Goal: Transaction & Acquisition: Obtain resource

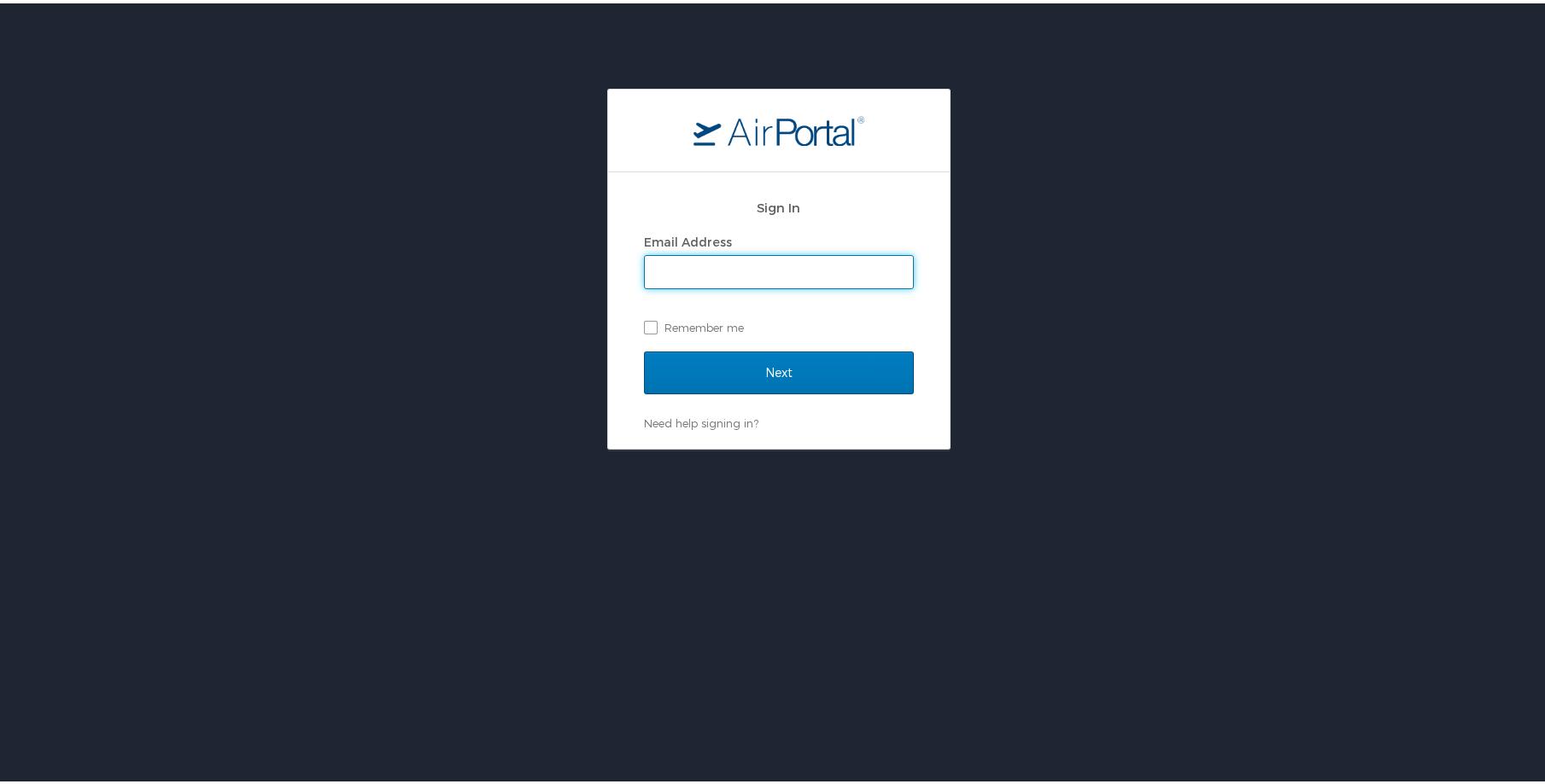
click at [785, 262] on input "Email Address" at bounding box center [779, 269] width 268 height 32
type input "[PERSON_NAME][EMAIL_ADDRESS][PERSON_NAME][DOMAIN_NAME]"
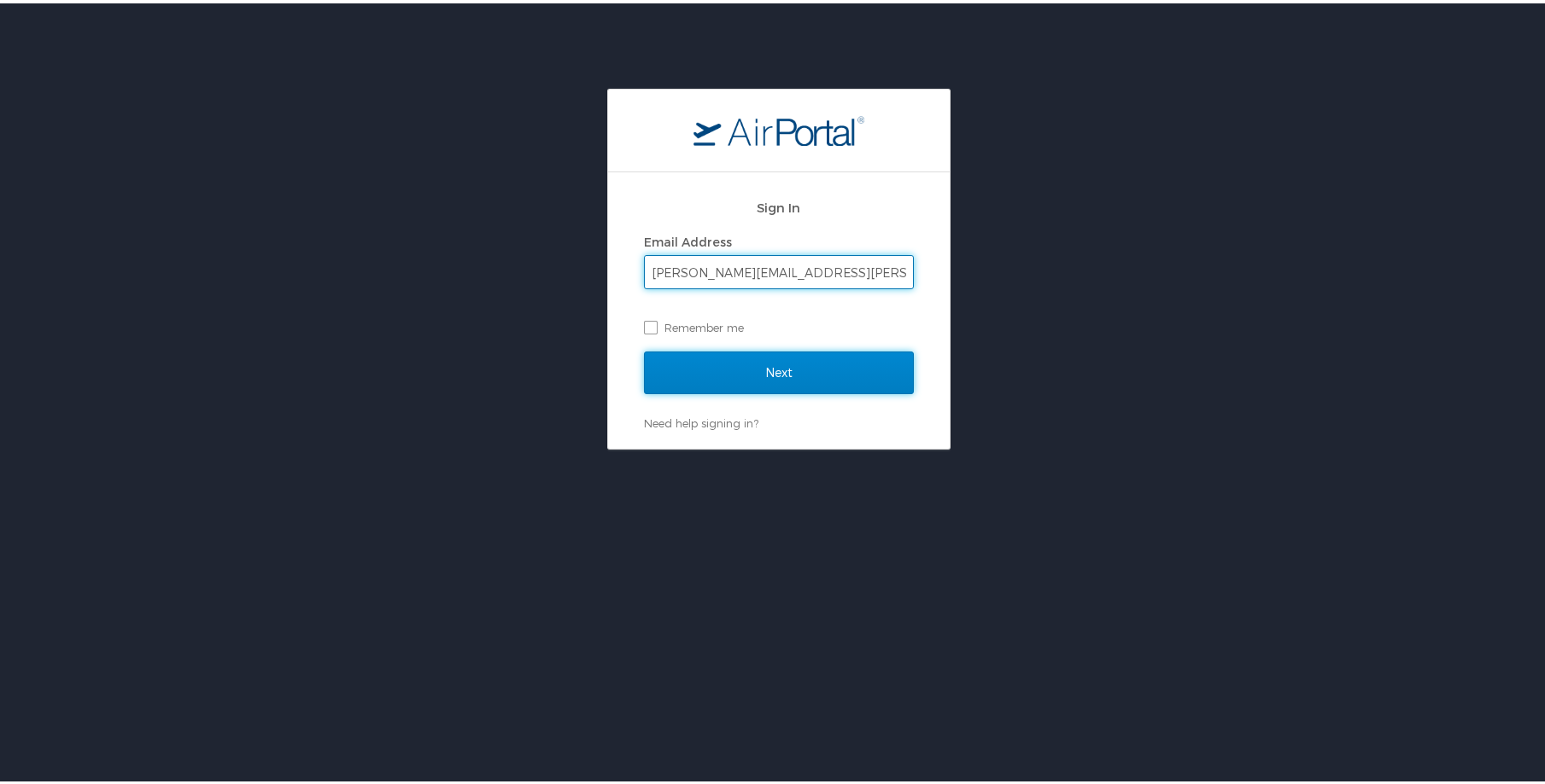
click at [762, 376] on input "Next" at bounding box center [778, 369] width 269 height 43
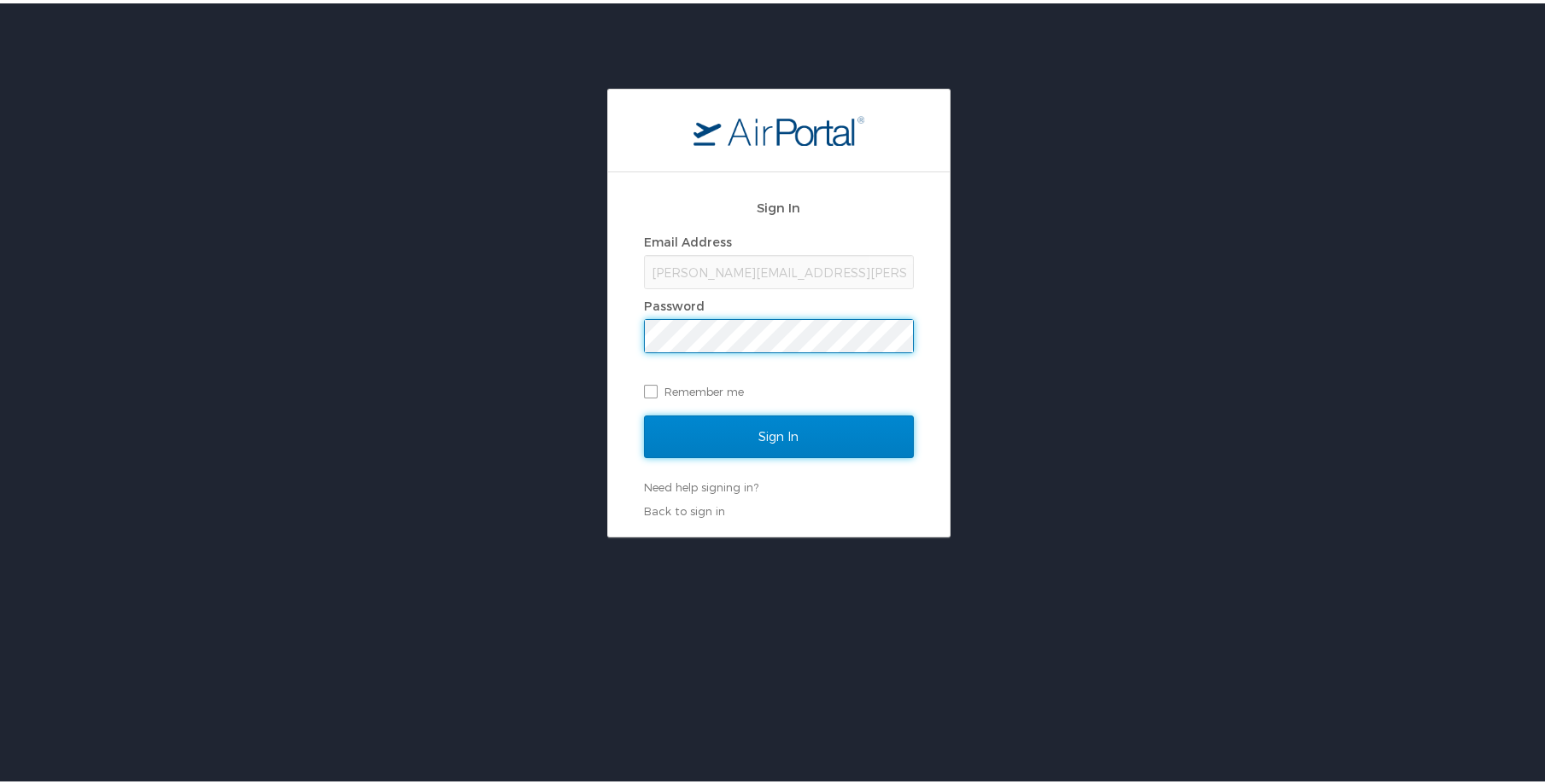
click at [752, 433] on input "Sign In" at bounding box center [778, 433] width 269 height 43
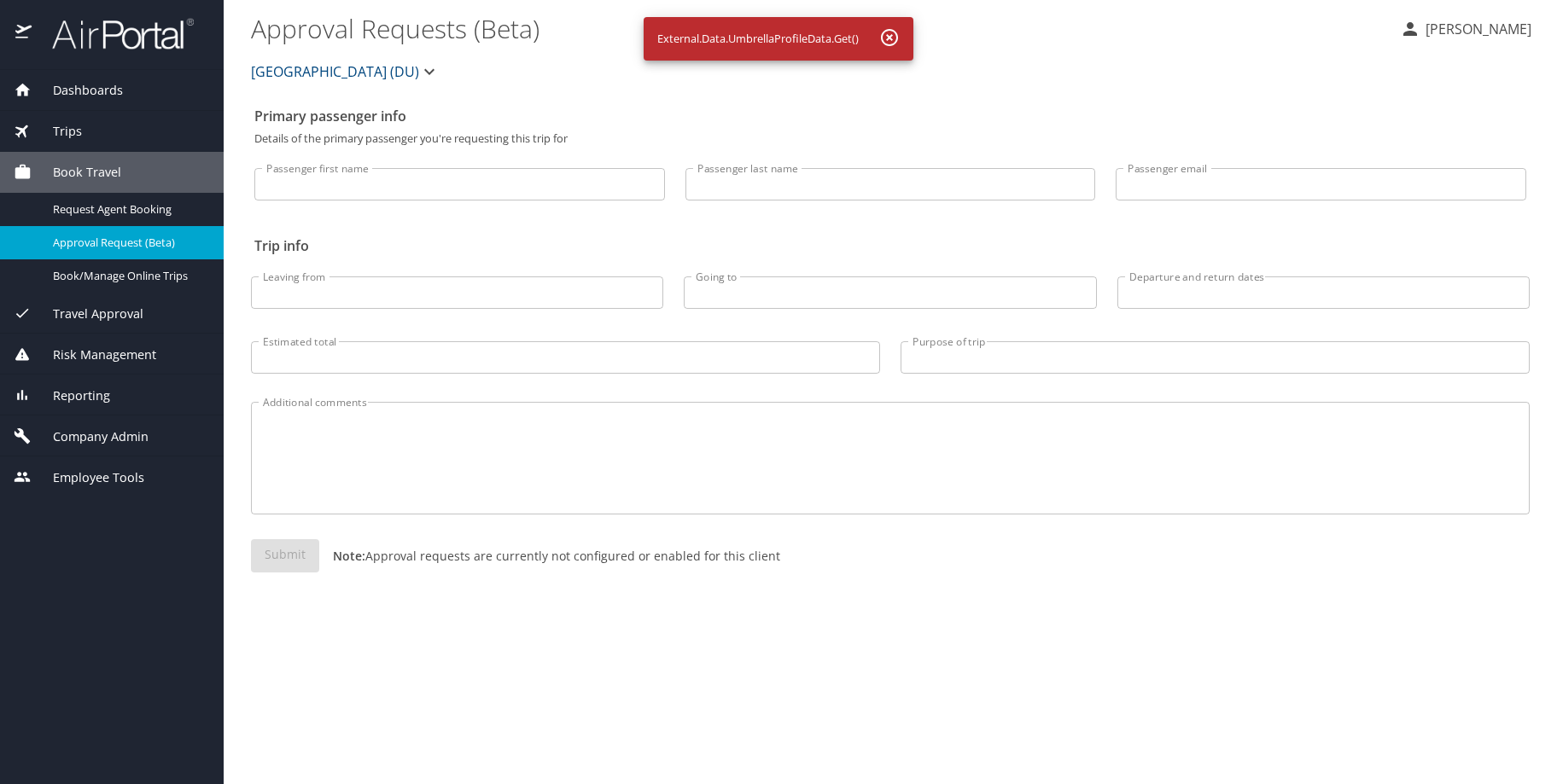
click at [123, 94] on div "Dashboards" at bounding box center [111, 90] width 196 height 19
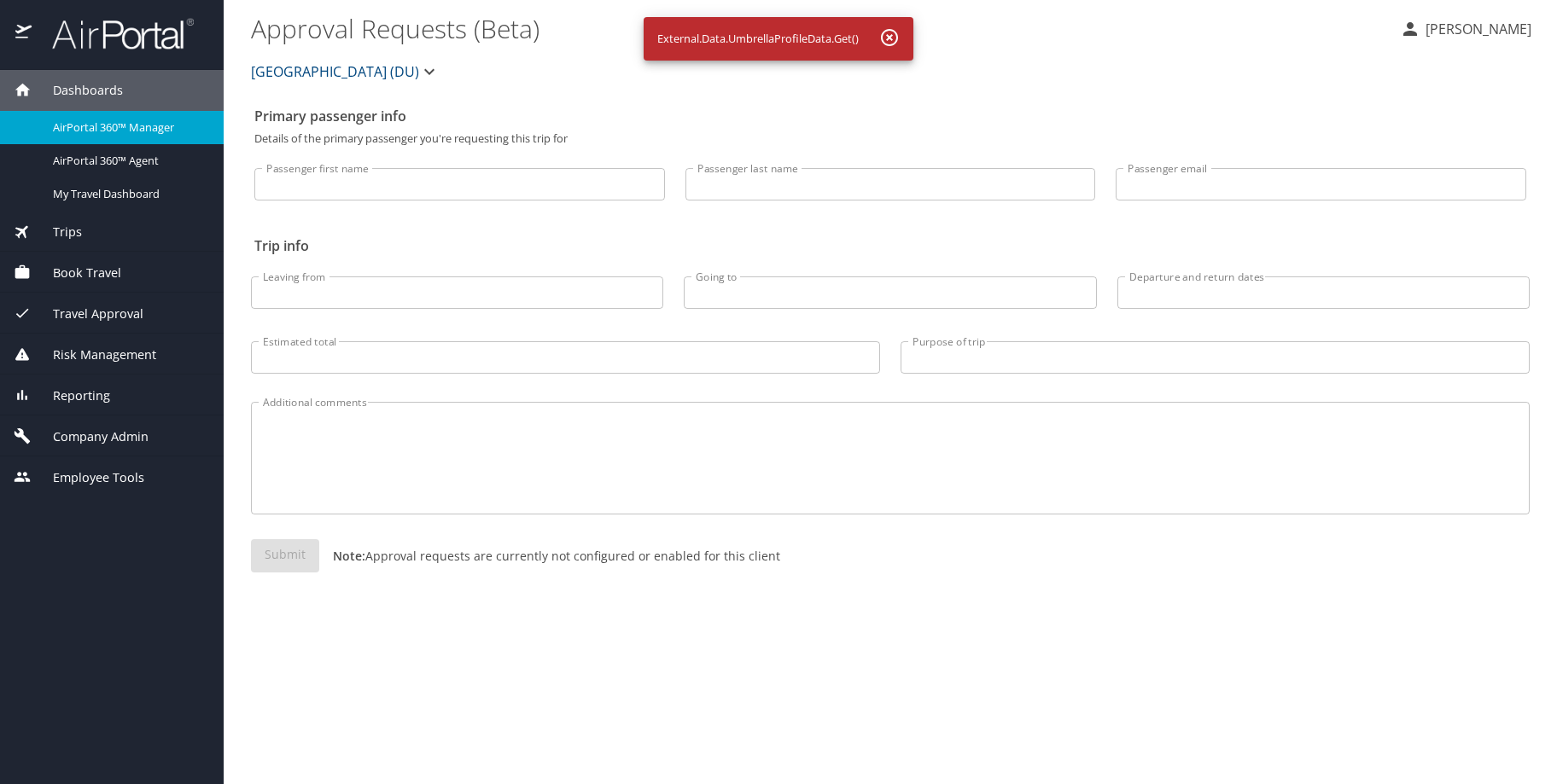
click at [91, 278] on span "Book Travel" at bounding box center [76, 273] width 89 height 19
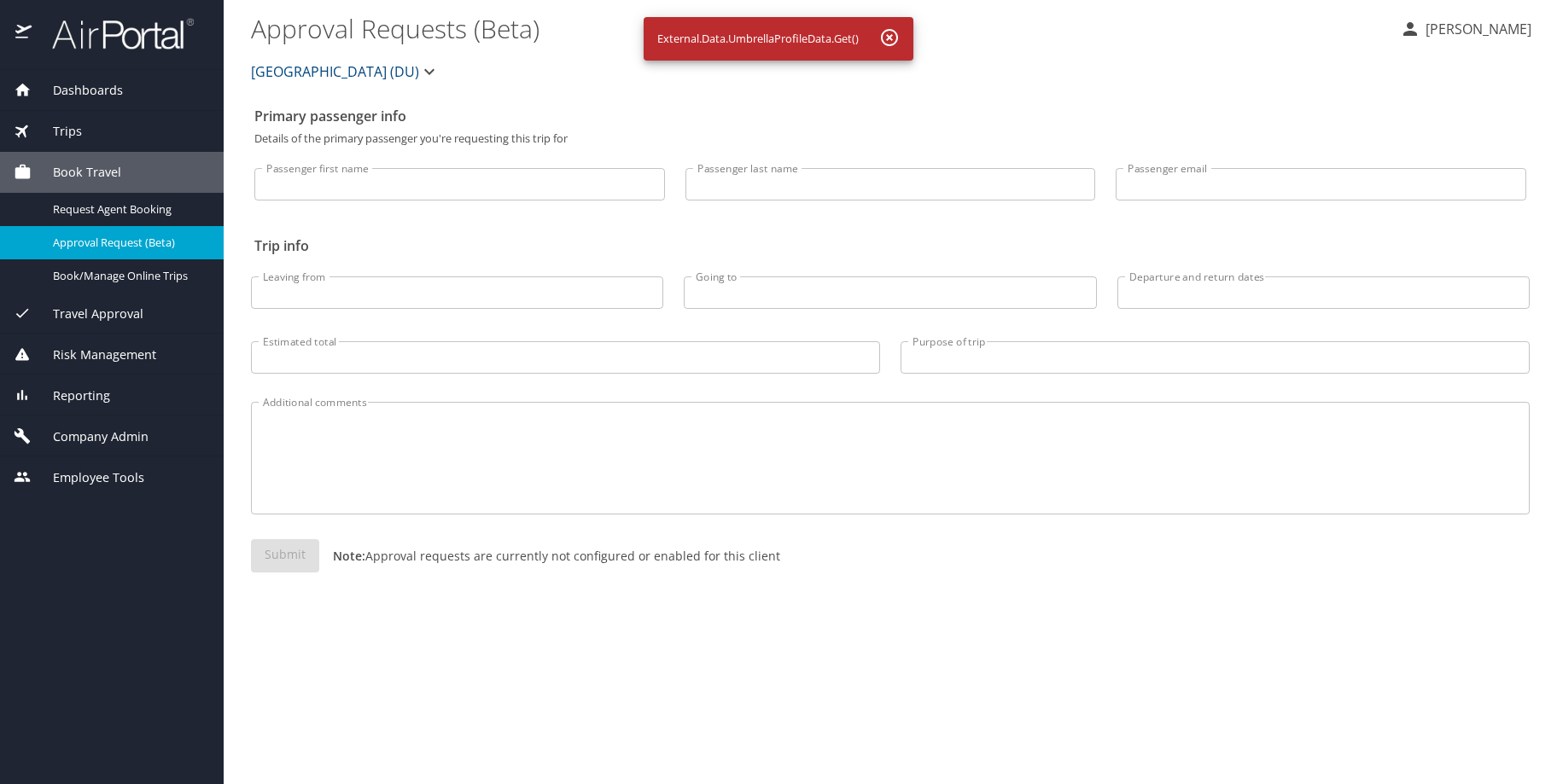
click at [79, 83] on span "Dashboards" at bounding box center [77, 90] width 91 height 19
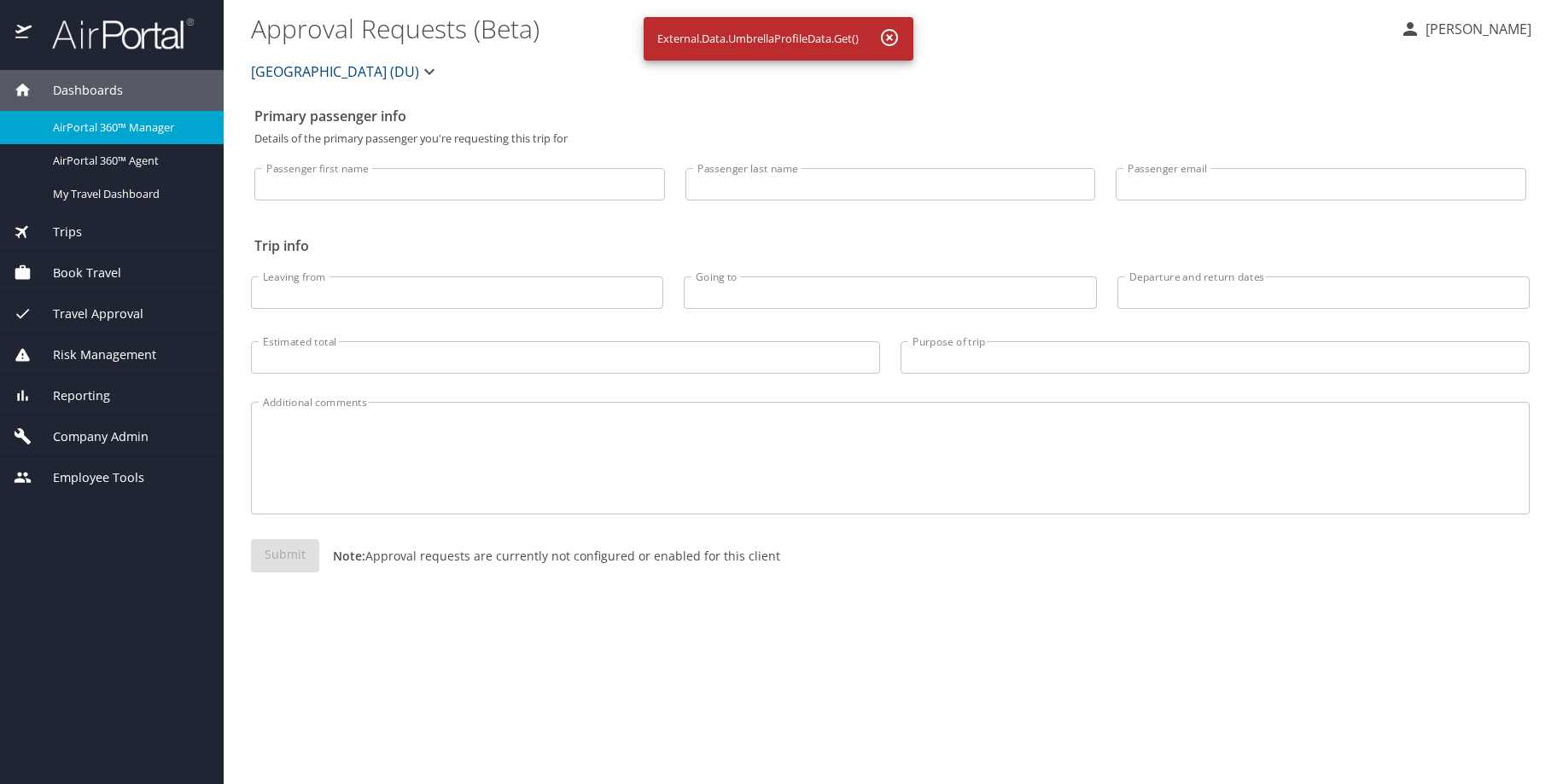
click at [79, 83] on span "Dashboards" at bounding box center [77, 90] width 91 height 19
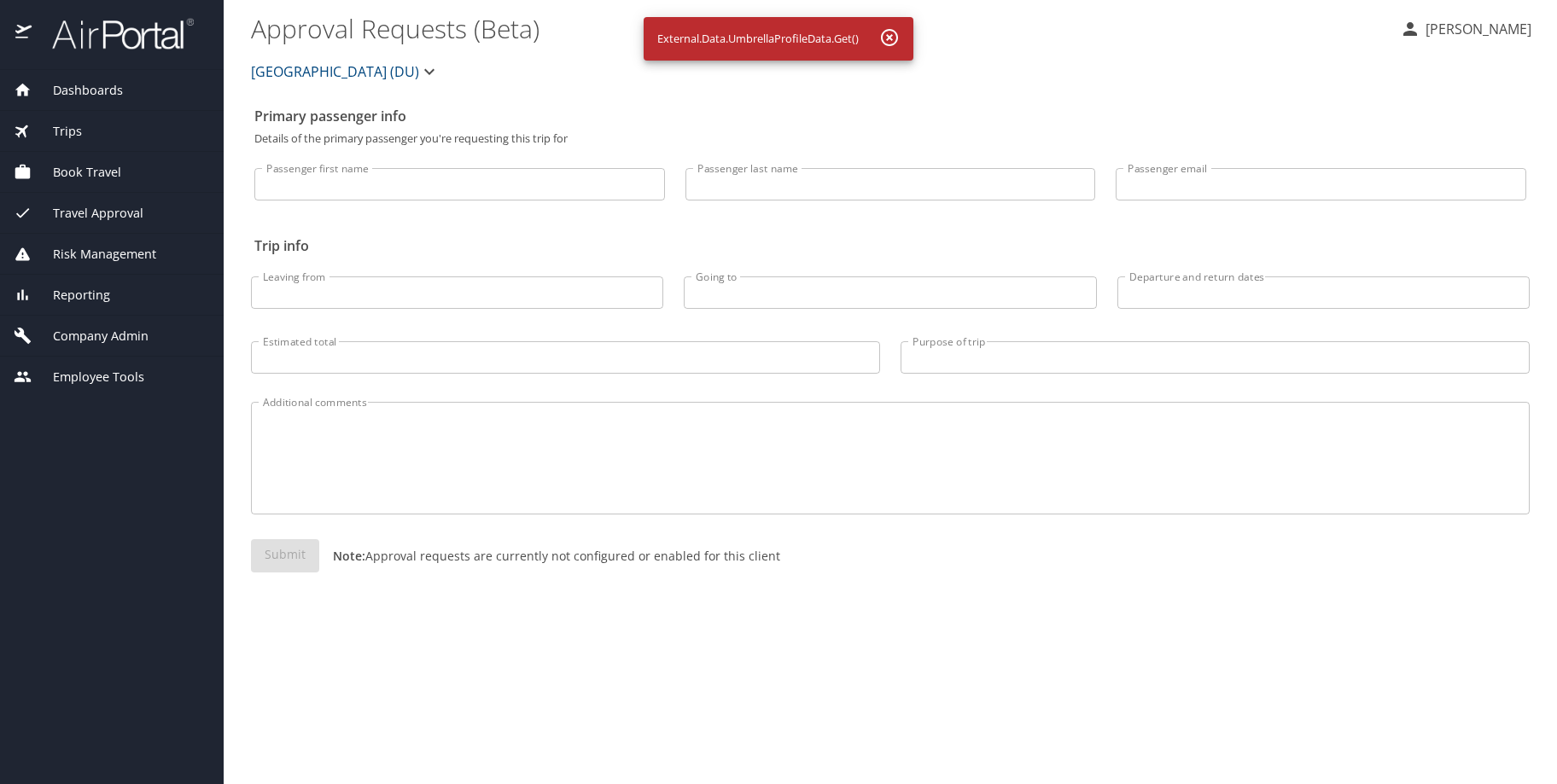
click at [88, 175] on span "Book Travel" at bounding box center [76, 172] width 89 height 19
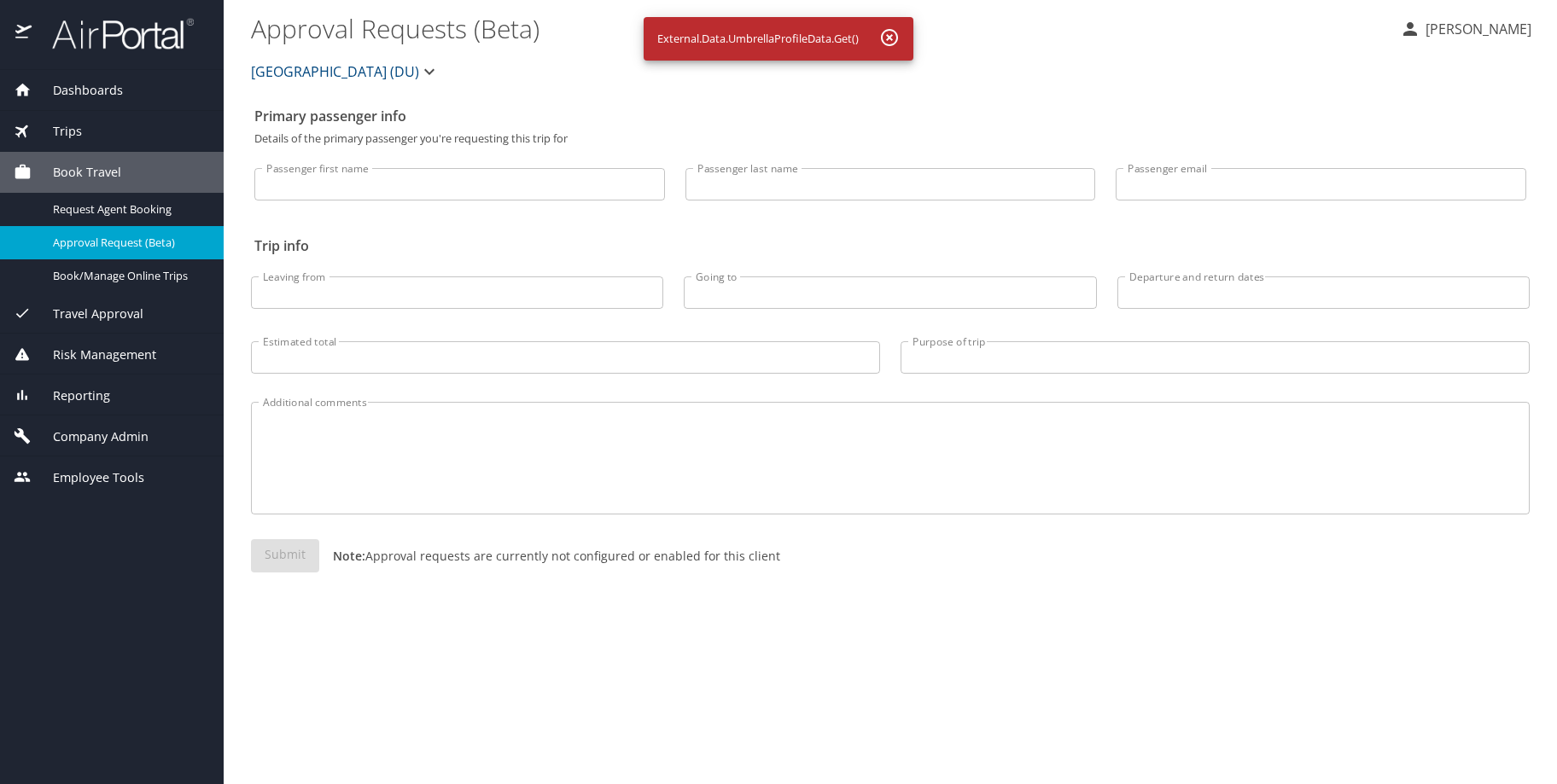
click at [21, 90] on icon at bounding box center [22, 89] width 14 height 12
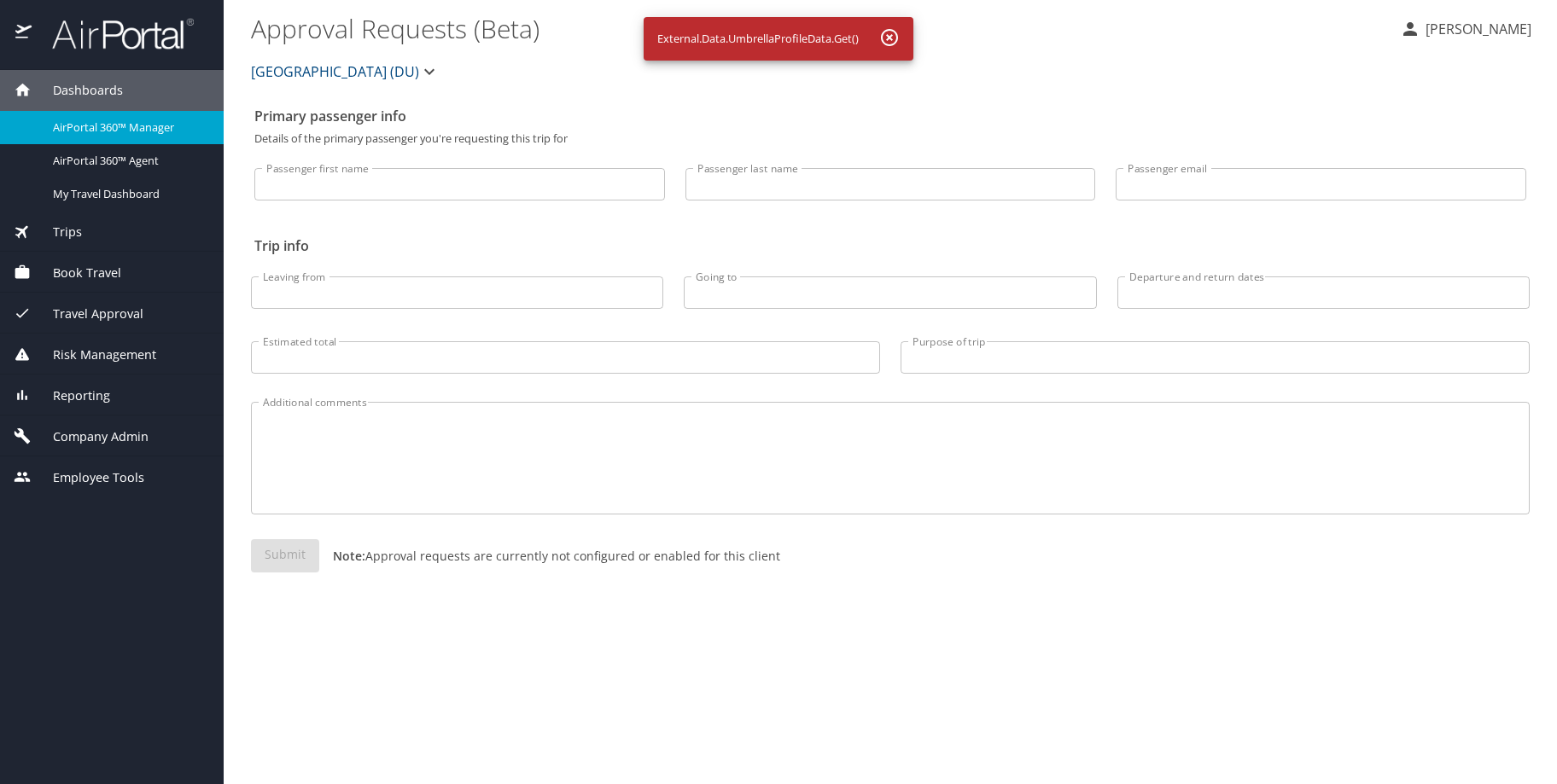
click at [37, 29] on img at bounding box center [113, 33] width 161 height 33
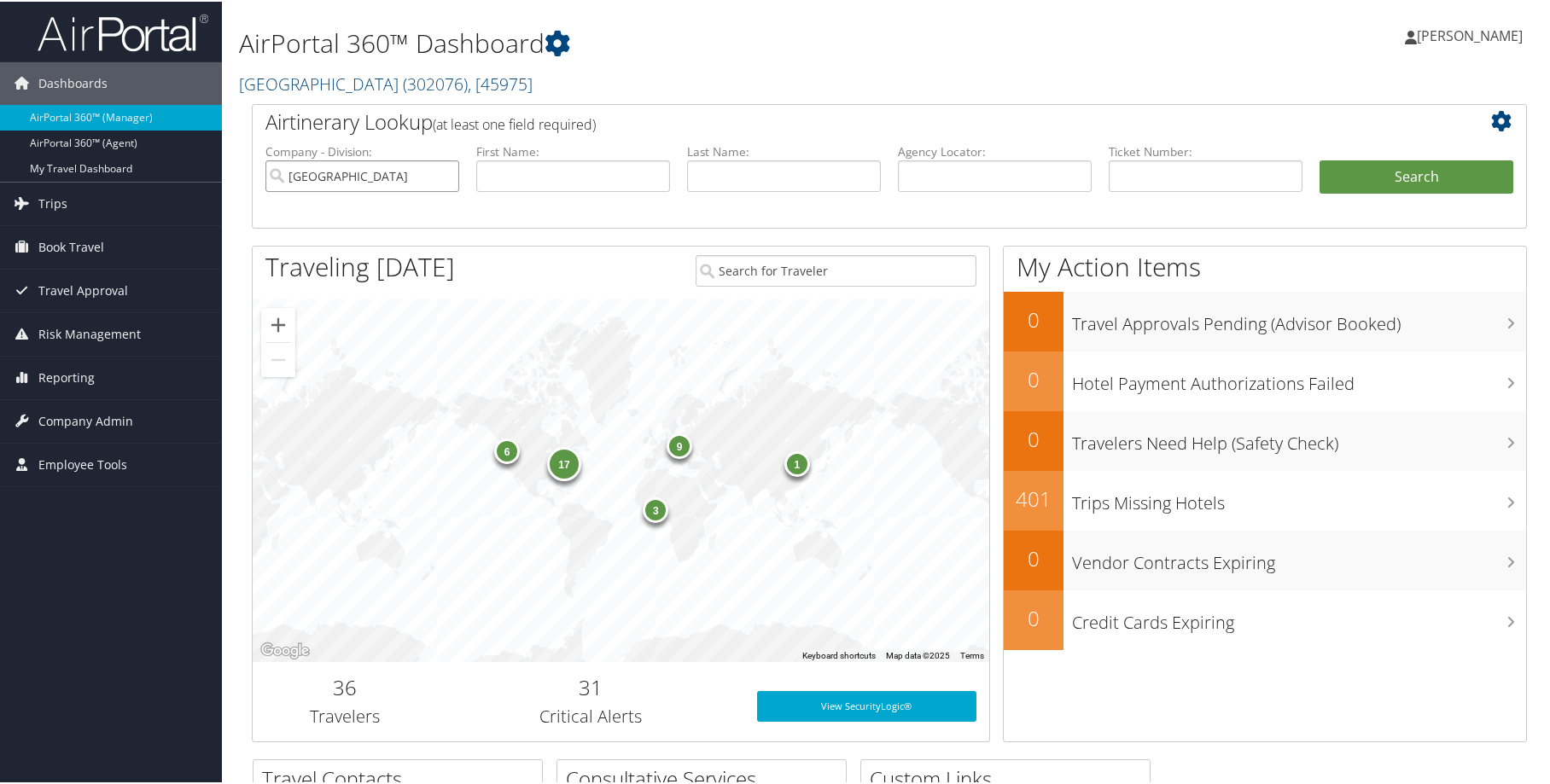
click at [443, 171] on input "Temple University" at bounding box center [363, 174] width 194 height 31
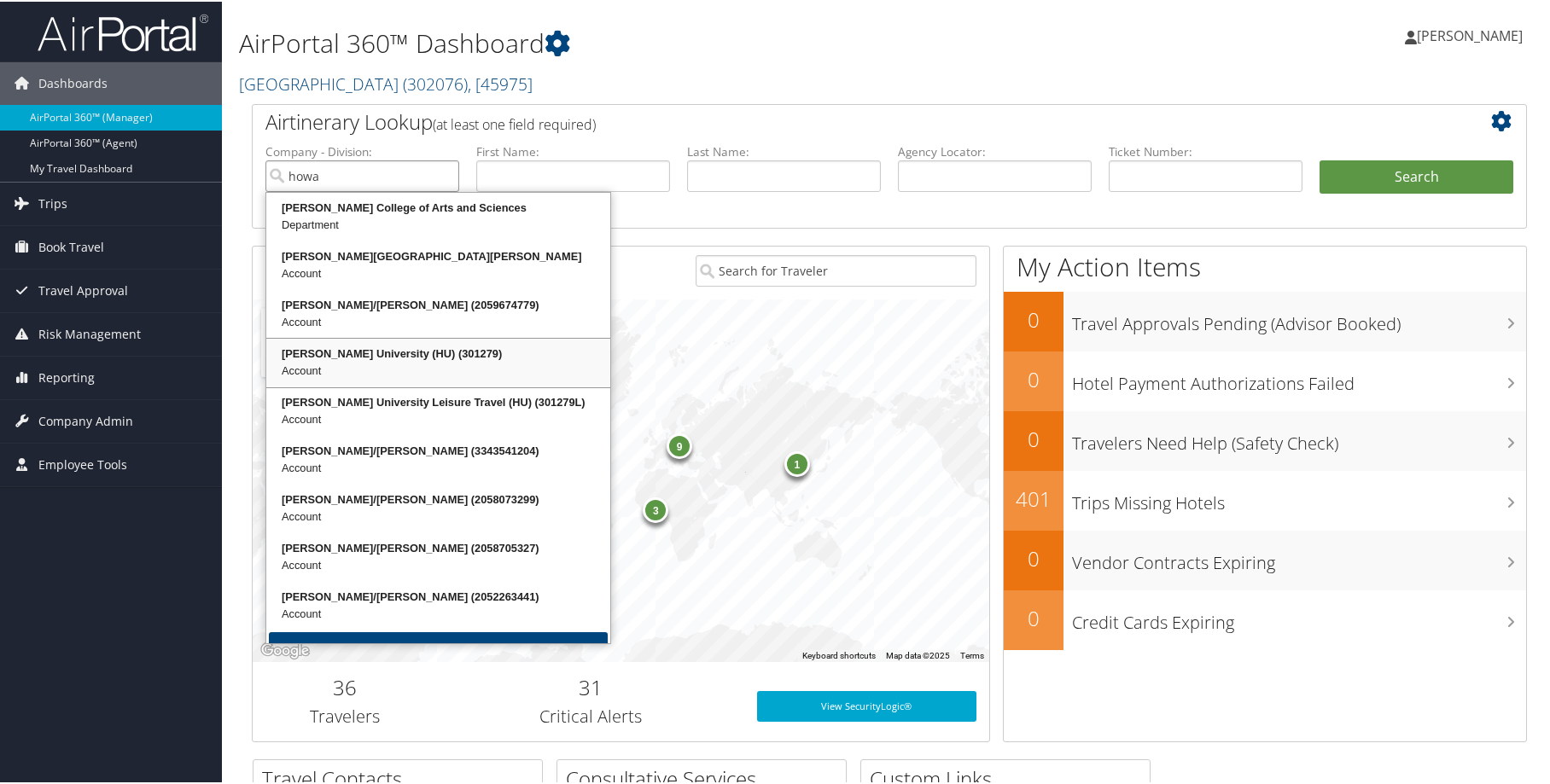
click at [409, 344] on div "Howard University (HU) (301279)" at bounding box center [439, 353] width 339 height 17
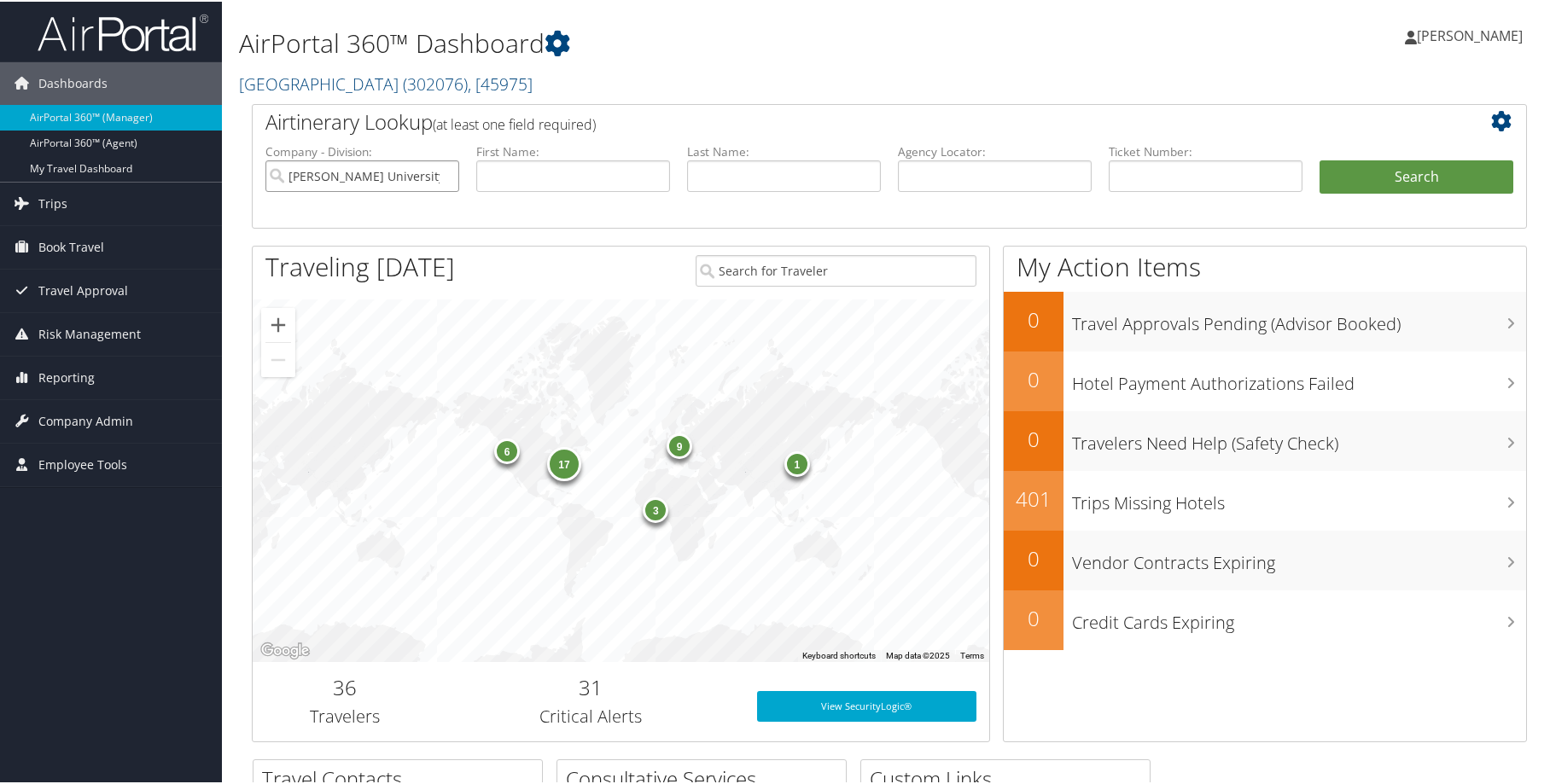
type input "Howard University (HU)"
click at [559, 174] on input "text" at bounding box center [574, 174] width 194 height 31
paste input "Andrea Hayes Dixon"
drag, startPoint x: 520, startPoint y: 174, endPoint x: 634, endPoint y: 191, distance: 115.3
click at [634, 191] on li "First Name: Andrea Hayes Dixon" at bounding box center [574, 181] width 211 height 79
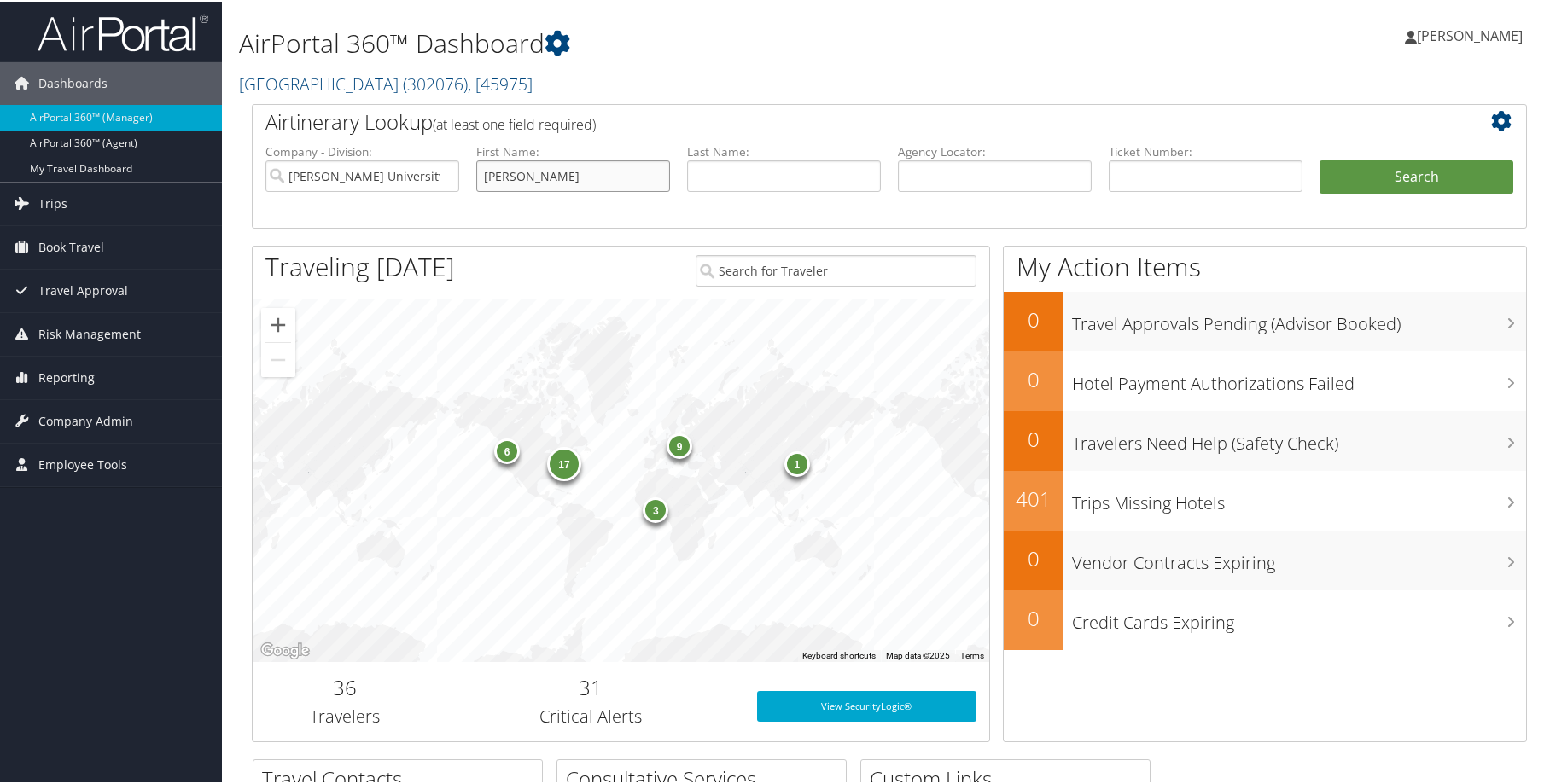
click at [635, 178] on input "Andrea Hayes Dixon" at bounding box center [574, 174] width 194 height 31
drag, startPoint x: 599, startPoint y: 177, endPoint x: 522, endPoint y: 183, distance: 77.2
click at [522, 183] on input "Andrea Hayes Dixon" at bounding box center [574, 174] width 194 height 31
type input "[PERSON_NAME]"
click at [780, 169] on input "text" at bounding box center [784, 174] width 194 height 31
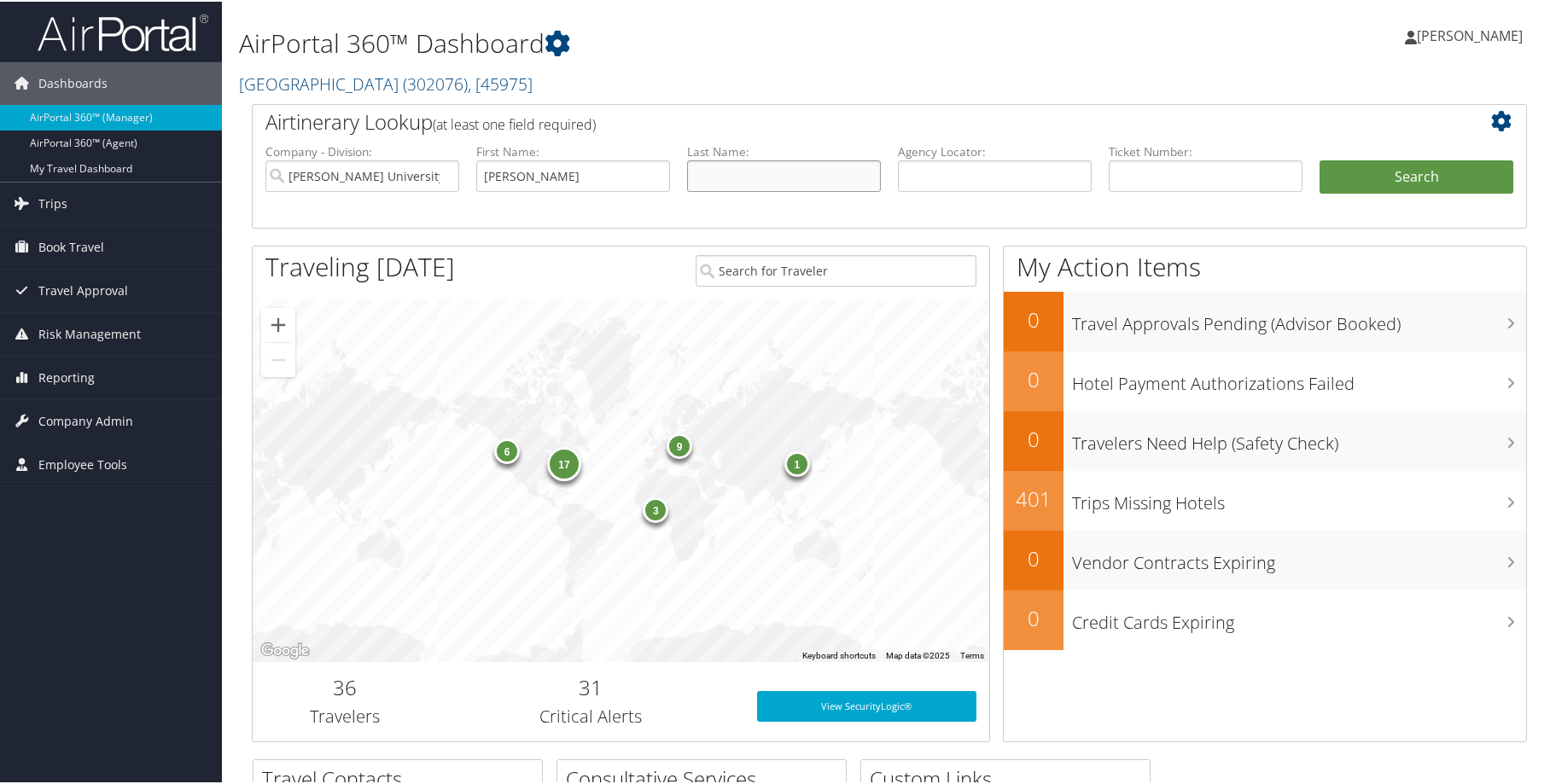
paste input "[PERSON_NAME]"
type input "[PERSON_NAME]"
click at [1439, 184] on button "Search" at bounding box center [1417, 176] width 194 height 34
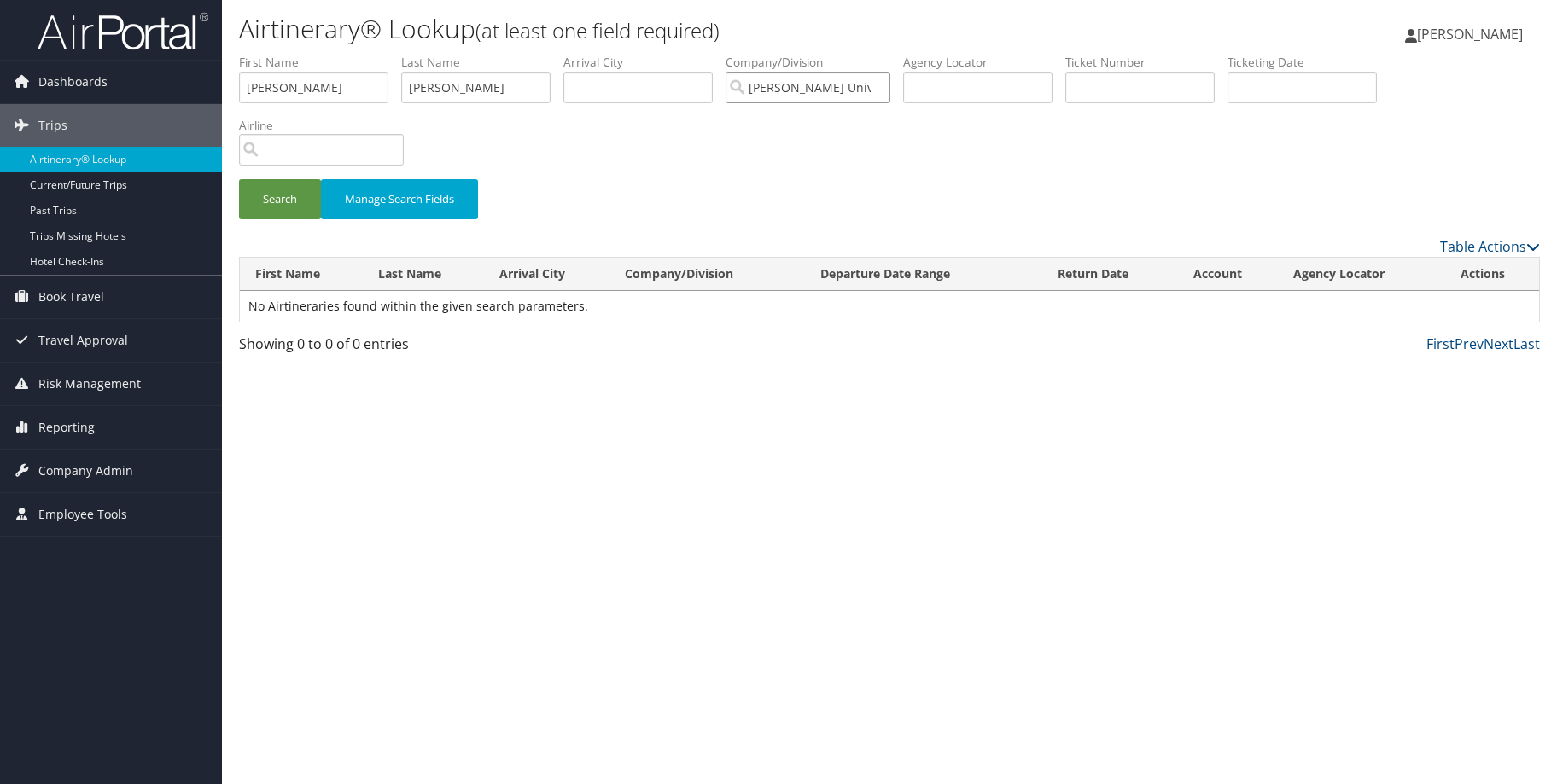
click at [882, 88] on input "[PERSON_NAME] University (HU)" at bounding box center [807, 87] width 165 height 31
click at [995, 88] on input "text" at bounding box center [977, 87] width 149 height 31
paste input "DB103D"
type input "DB103D"
click at [285, 203] on button "Search" at bounding box center [280, 199] width 82 height 40
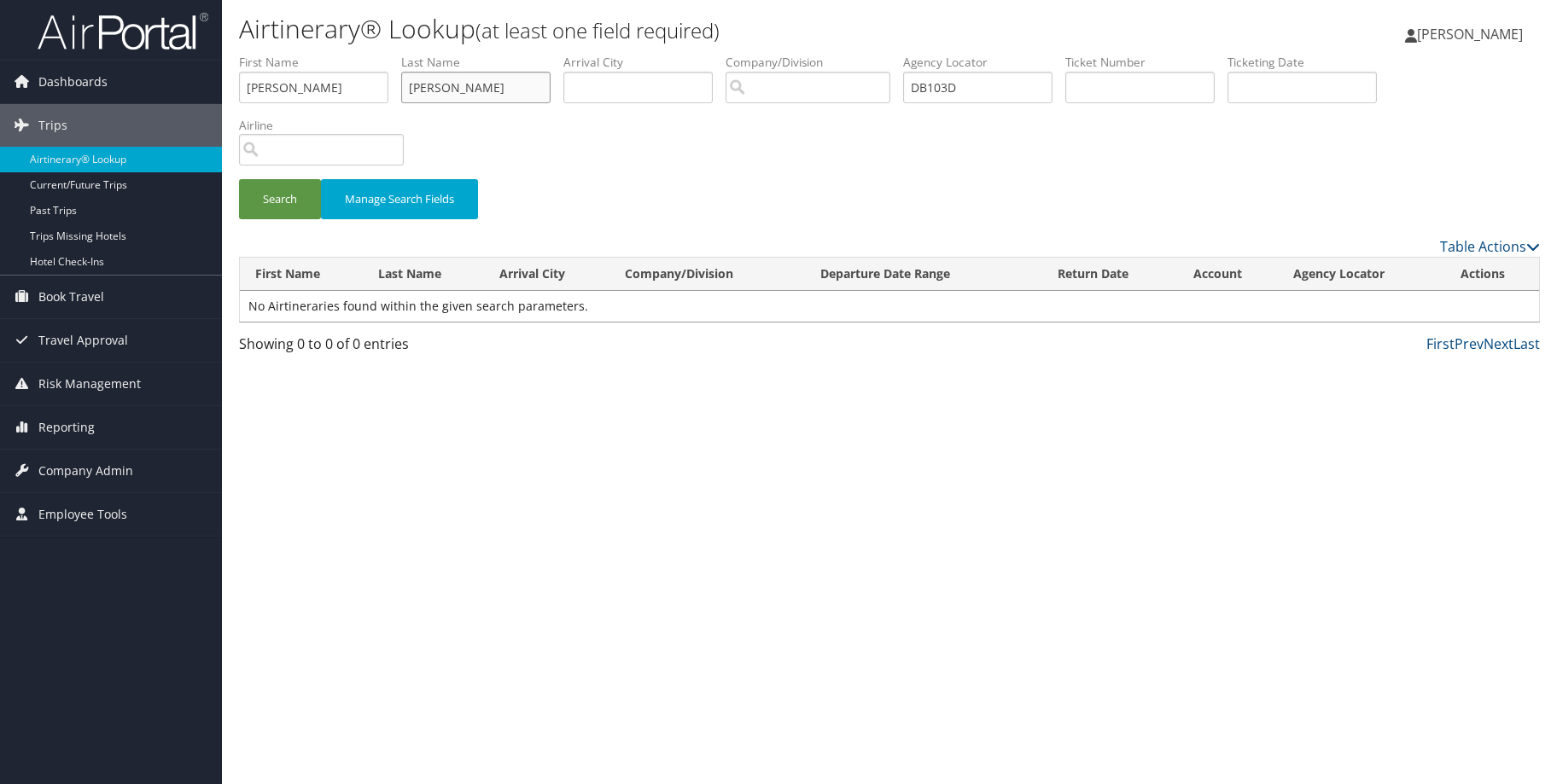
click at [440, 91] on input "[PERSON_NAME]" at bounding box center [476, 87] width 149 height 31
click at [437, 92] on input "[PERSON_NAME]" at bounding box center [476, 87] width 149 height 31
drag, startPoint x: 521, startPoint y: 89, endPoint x: 492, endPoint y: 88, distance: 29.0
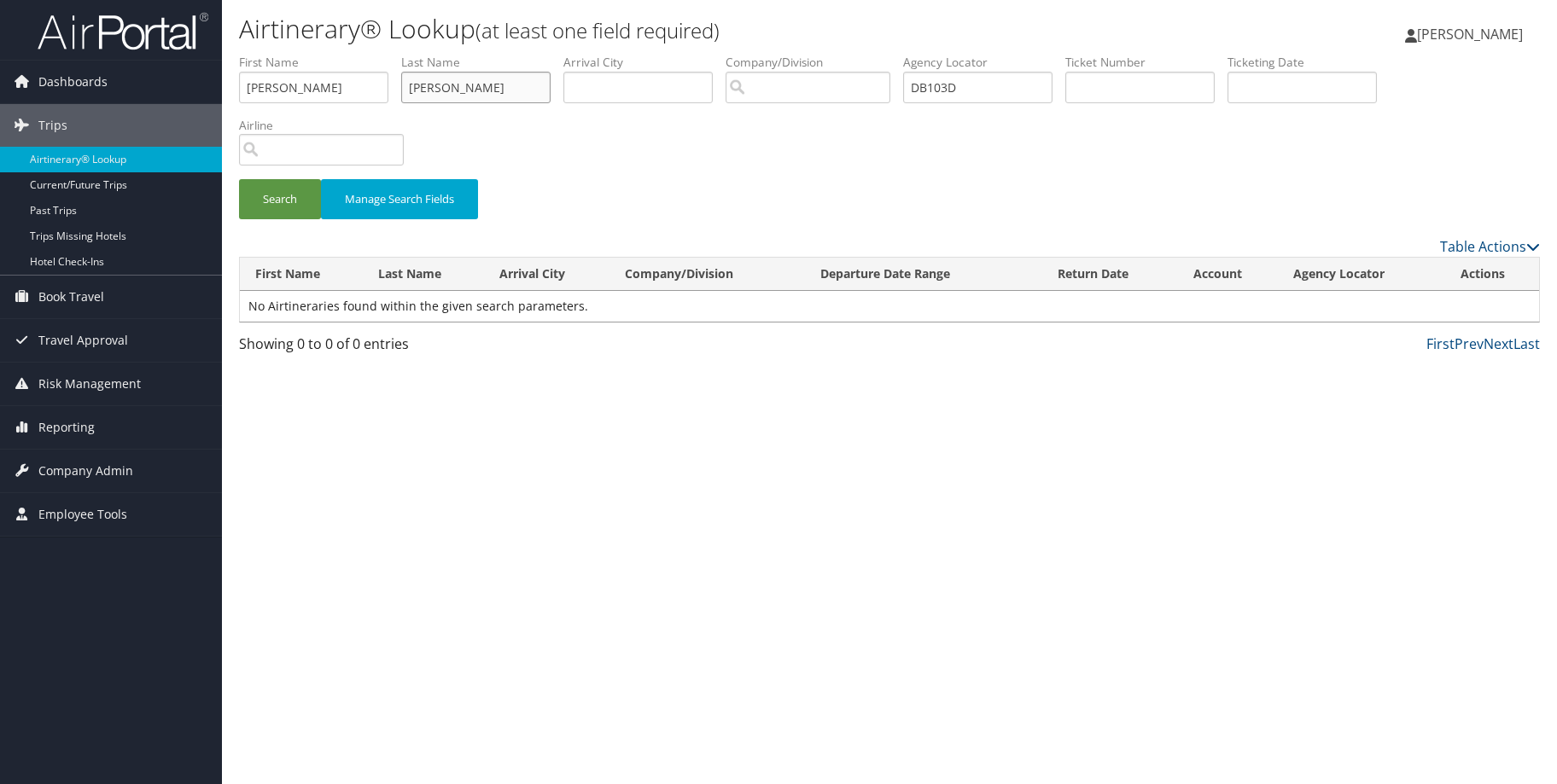
click at [492, 88] on input "[PERSON_NAME]" at bounding box center [476, 87] width 149 height 31
drag, startPoint x: 503, startPoint y: 87, endPoint x: 361, endPoint y: 81, distance: 142.1
click at [361, 54] on ul "First Name Andrea Last Name Hayes Dixon Departure City Arrival City Company/Div…" at bounding box center [889, 54] width 1301 height 0
click at [278, 203] on button "Search" at bounding box center [280, 199] width 82 height 40
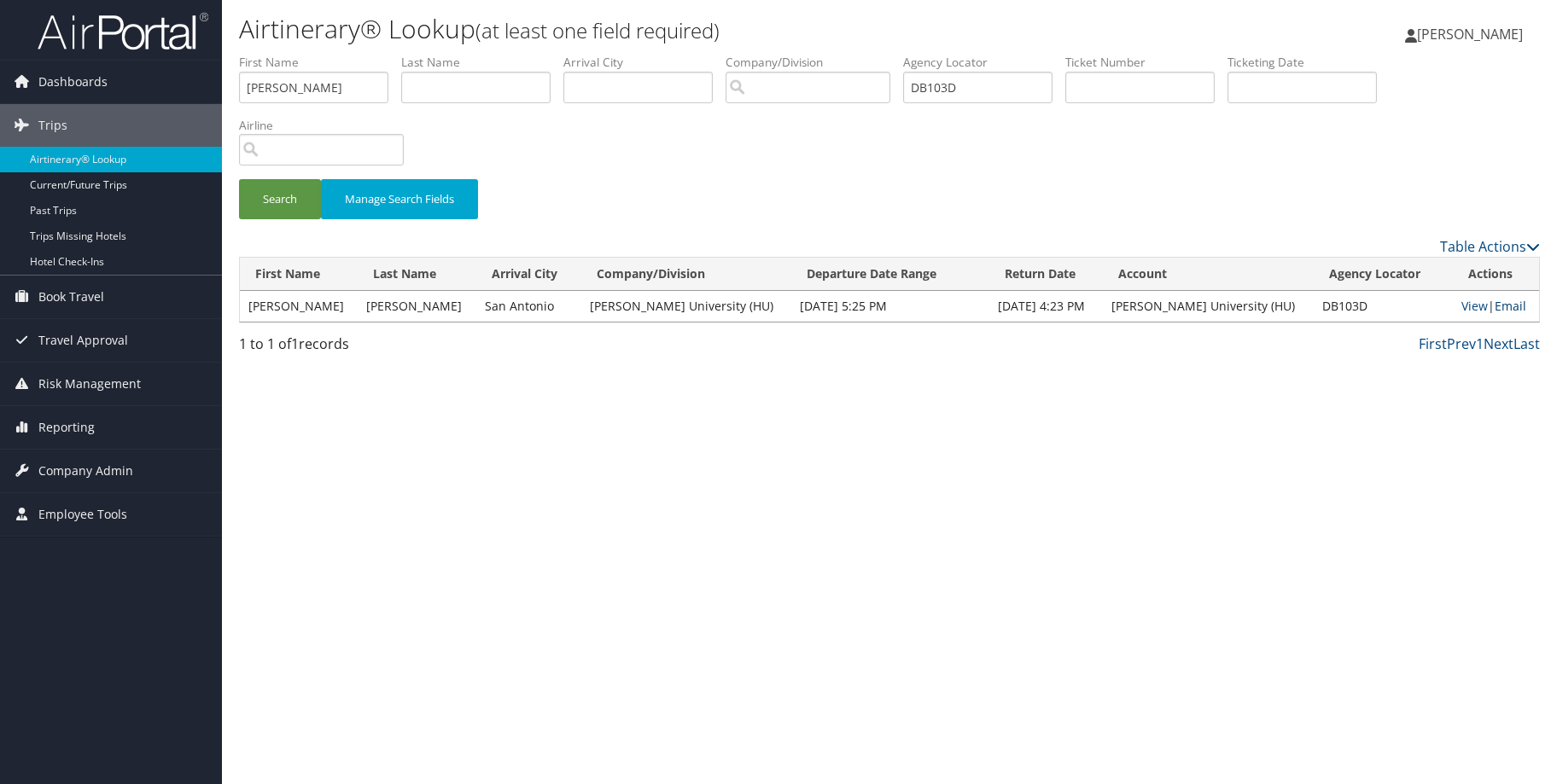
click at [1505, 299] on link "Email" at bounding box center [1510, 305] width 31 height 16
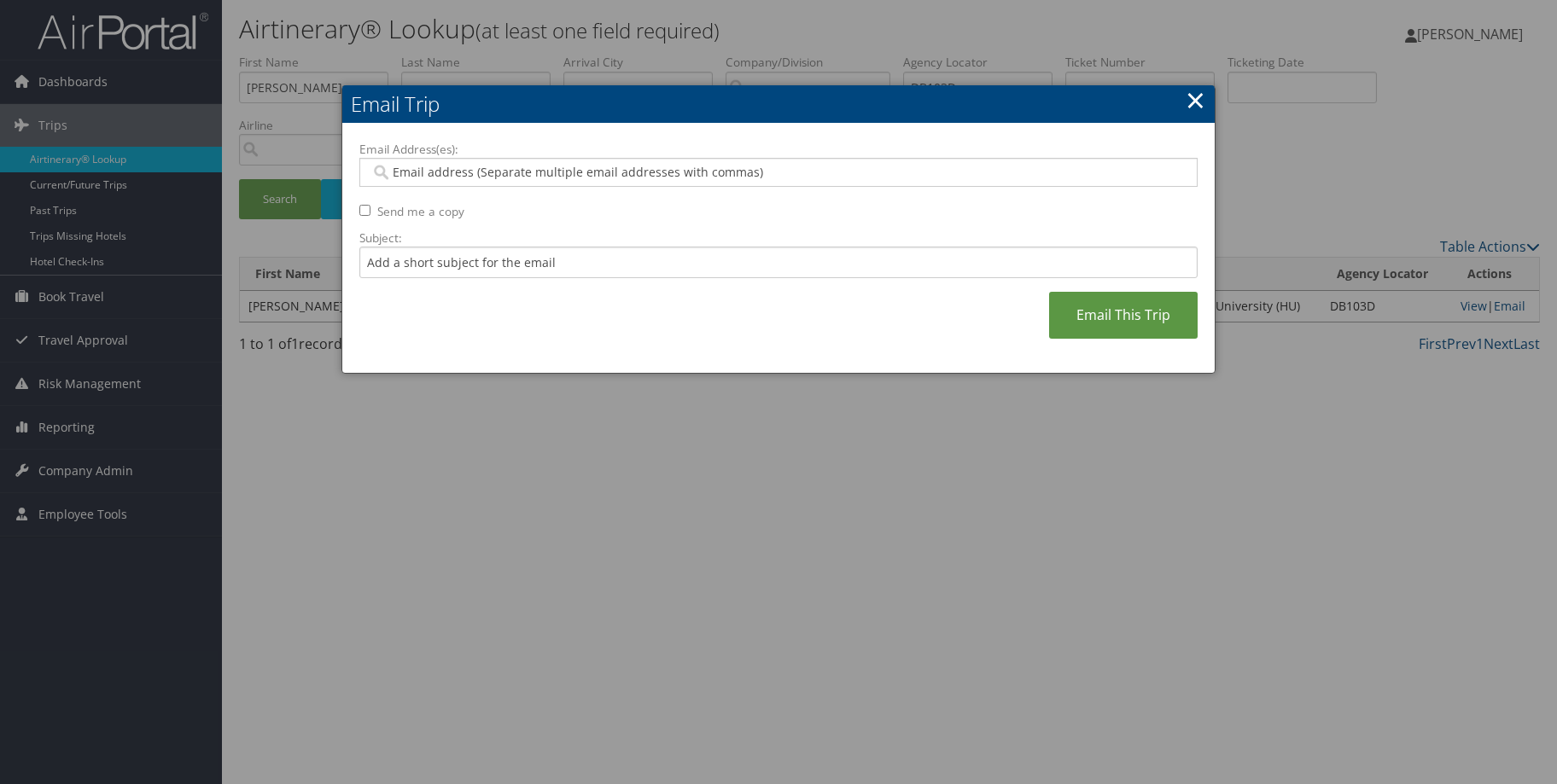
click at [554, 169] on input "Email Address(es):" at bounding box center [778, 172] width 816 height 17
paste input "stephanie.milliner@howard.edu"
type input "stephanie.milliner@howard.edu"
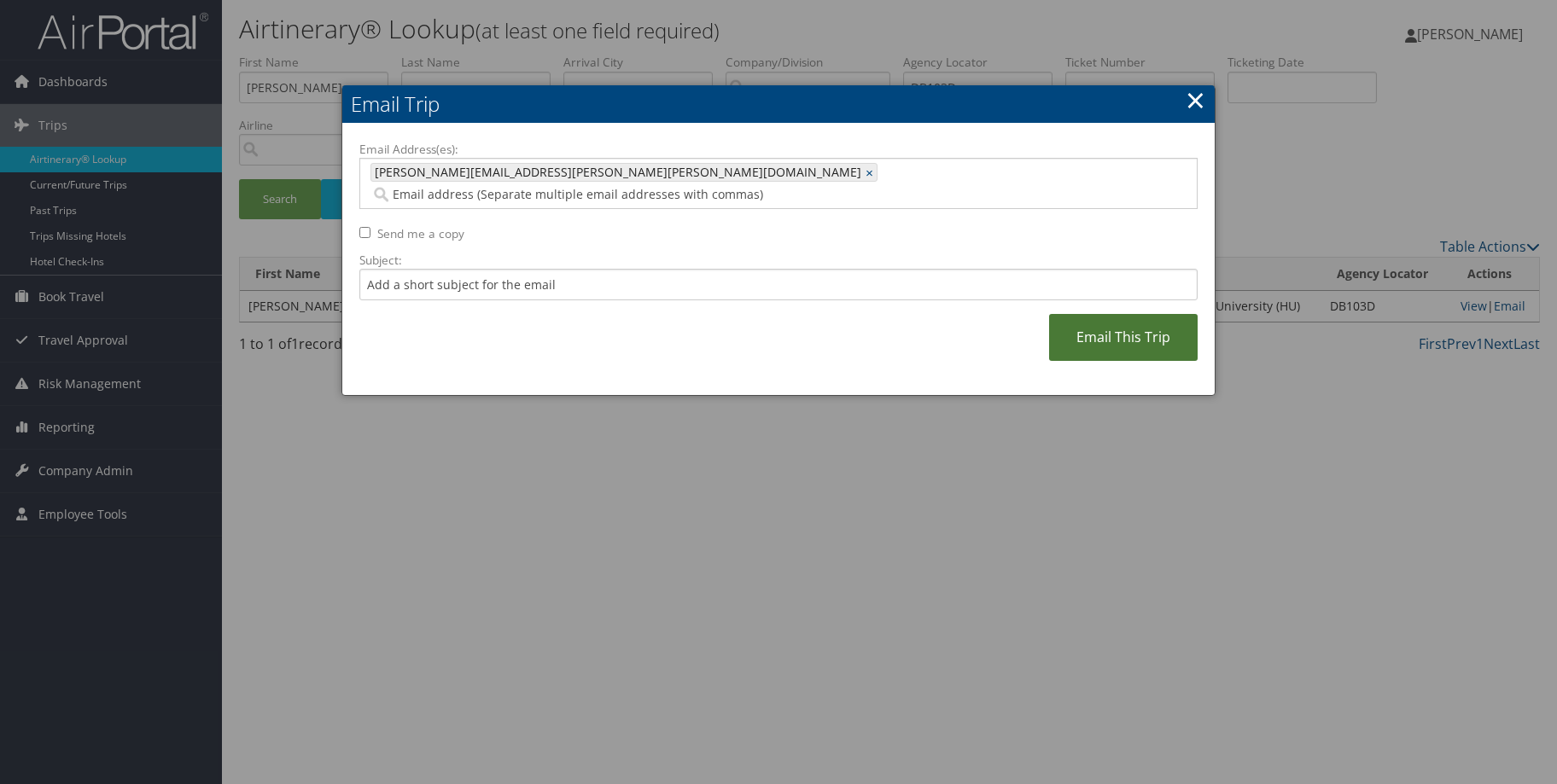
click at [1133, 323] on link "Email This Trip" at bounding box center [1123, 337] width 148 height 47
